Goal: Register for event/course

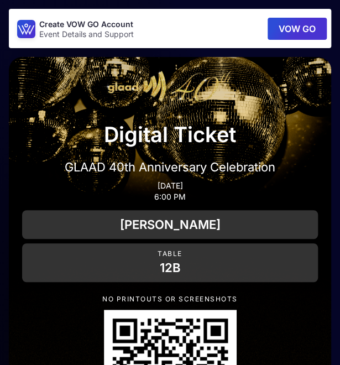
click at [293, 23] on button "VOW GO" at bounding box center [296, 29] width 59 height 22
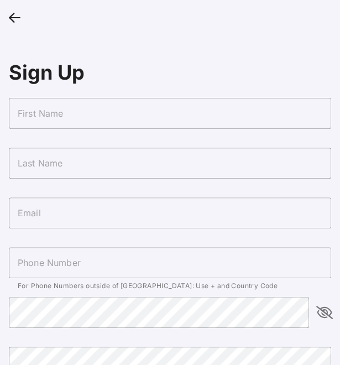
click at [128, 120] on input "text" at bounding box center [170, 113] width 322 height 31
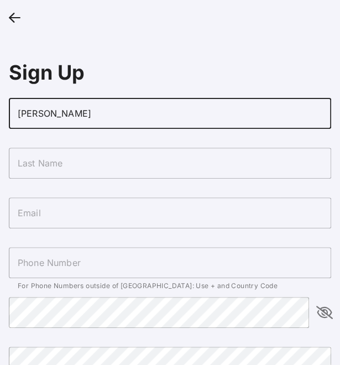
type input "[PERSON_NAME]"
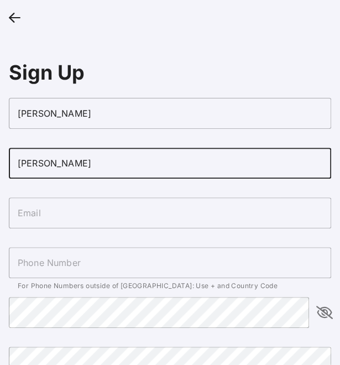
type input "[PERSON_NAME]"
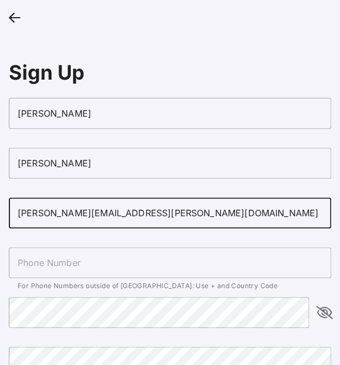
type input "[PERSON_NAME][EMAIL_ADDRESS][PERSON_NAME][DOMAIN_NAME]"
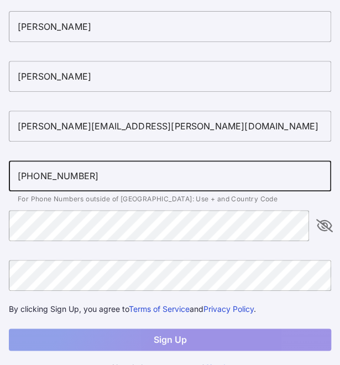
scroll to position [87, 0]
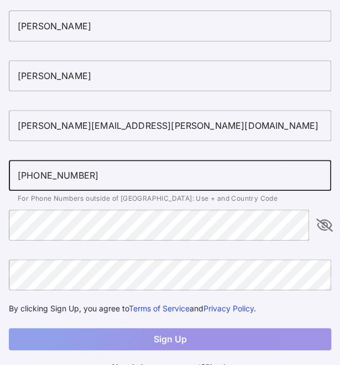
type input "[PHONE_NUMBER]"
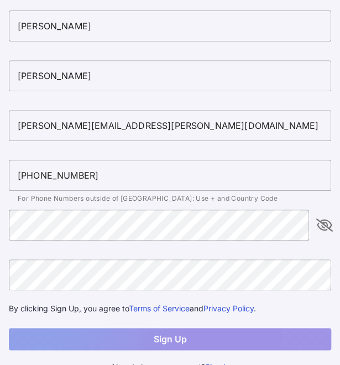
click at [73, 256] on form "[PERSON_NAME] [PERSON_NAME][EMAIL_ADDRESS][PERSON_NAME][DOMAIN_NAME] [PHONE_NUM…" at bounding box center [170, 179] width 322 height 339
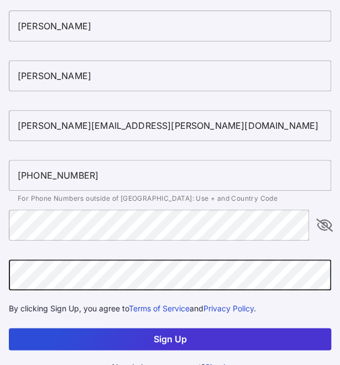
click at [171, 336] on button "Sign Up" at bounding box center [170, 339] width 322 height 22
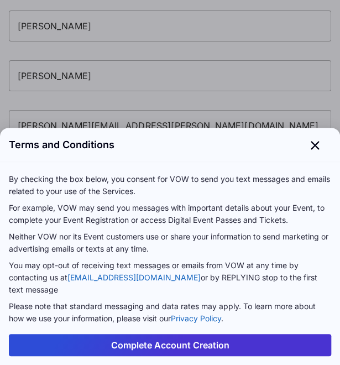
click at [174, 345] on button "Complete Account Creation" at bounding box center [170, 345] width 322 height 22
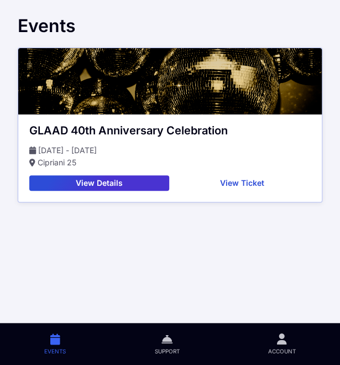
click at [281, 337] on icon at bounding box center [282, 339] width 10 height 13
click at [249, 181] on button "View Ticket" at bounding box center [241, 182] width 137 height 15
